Goal: Transaction & Acquisition: Purchase product/service

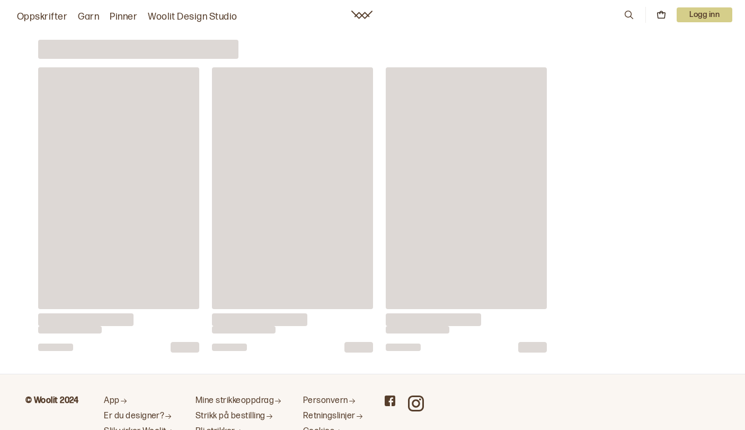
scroll to position [12963, 0]
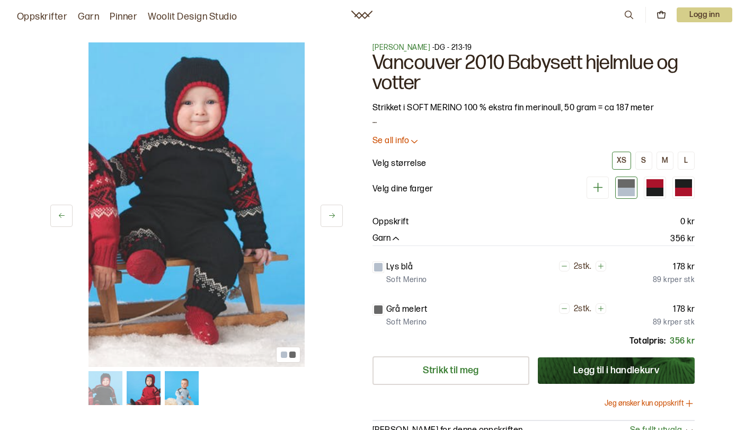
click at [330, 222] on button at bounding box center [332, 216] width 22 height 22
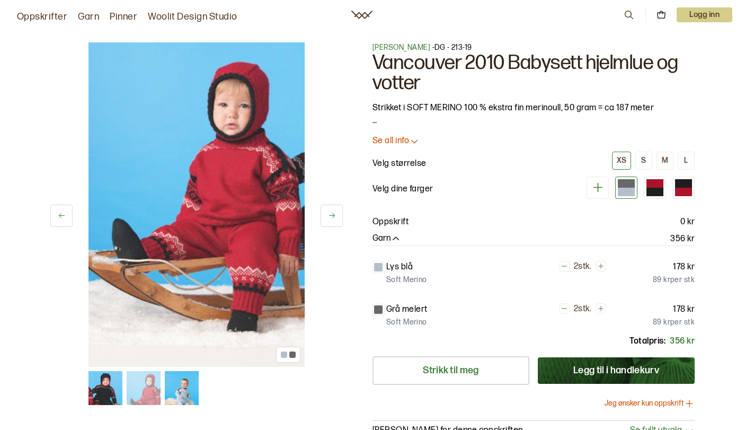
click at [331, 215] on icon at bounding box center [332, 216] width 8 height 8
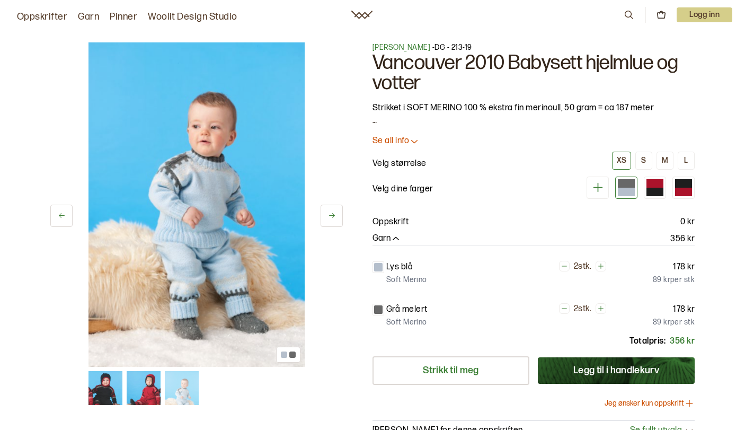
click at [331, 215] on icon at bounding box center [332, 216] width 8 height 8
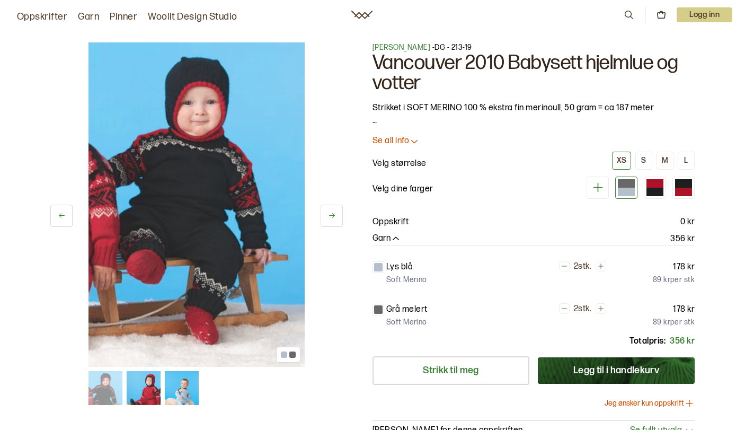
click at [323, 229] on div "1 av 3" at bounding box center [196, 204] width 293 height 324
click at [331, 218] on icon at bounding box center [332, 216] width 8 height 8
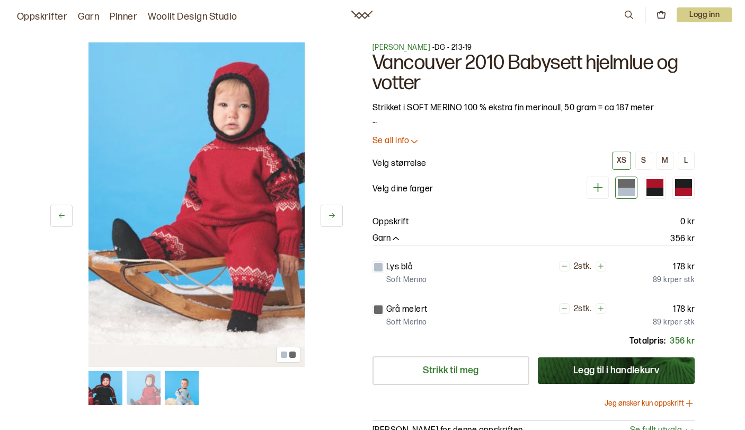
click at [331, 218] on icon at bounding box center [332, 216] width 8 height 8
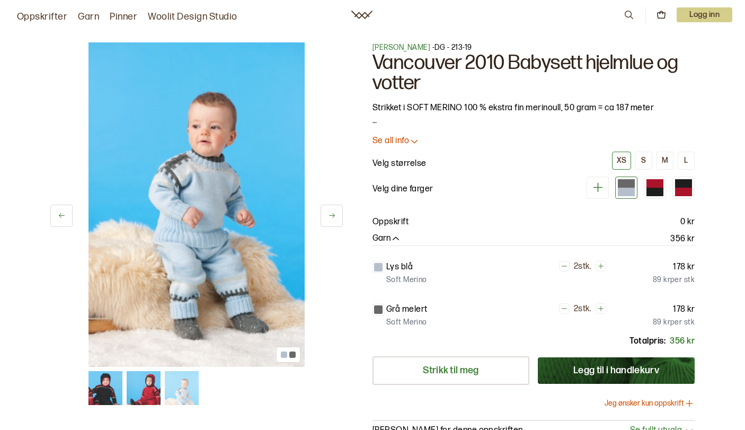
click at [328, 219] on icon at bounding box center [332, 216] width 8 height 8
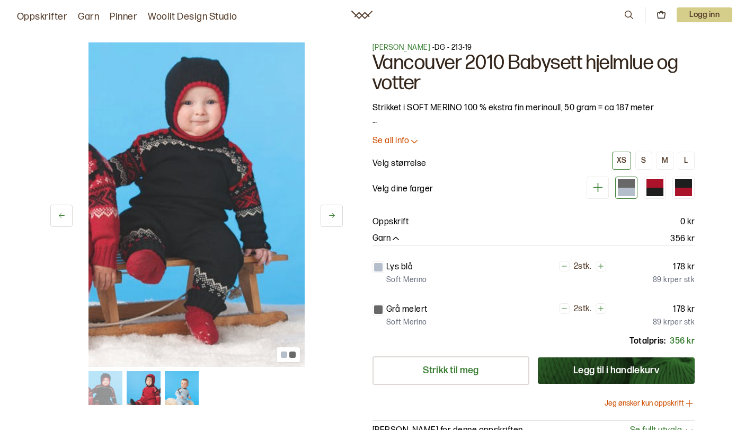
click at [328, 219] on icon at bounding box center [332, 216] width 8 height 8
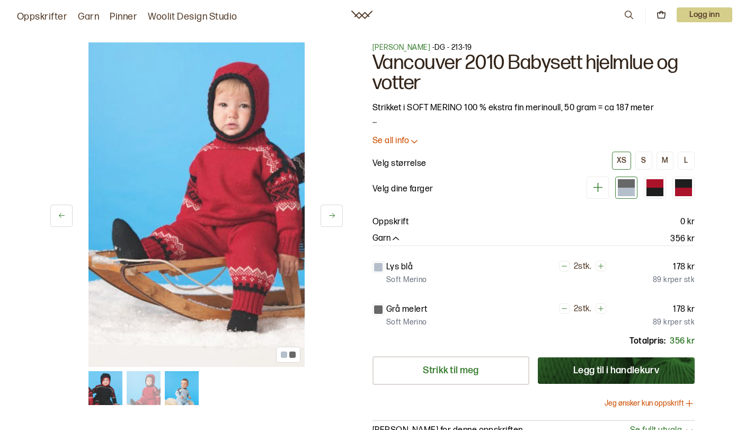
click at [328, 218] on icon at bounding box center [332, 216] width 8 height 8
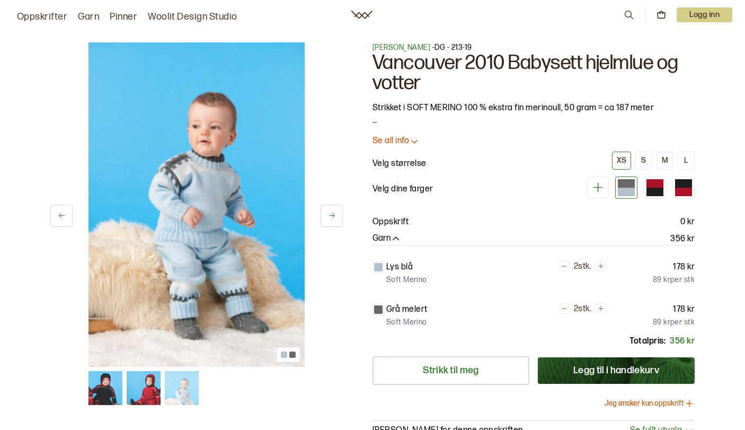
click at [328, 218] on icon at bounding box center [332, 216] width 8 height 8
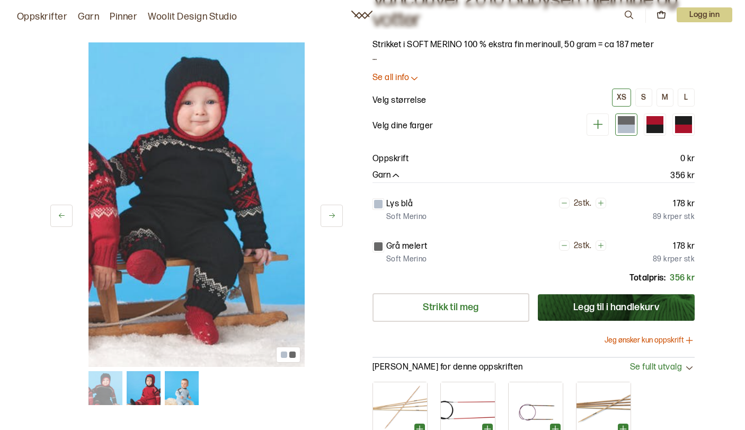
scroll to position [75, 0]
